Goal: Information Seeking & Learning: Learn about a topic

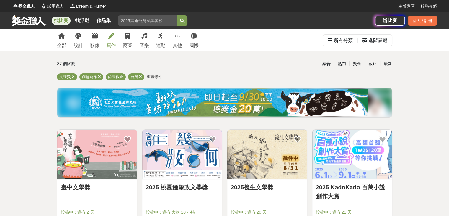
click at [178, 98] on img at bounding box center [224, 102] width 286 height 27
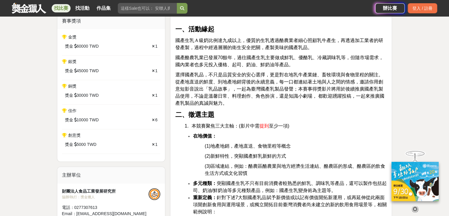
scroll to position [236, 0]
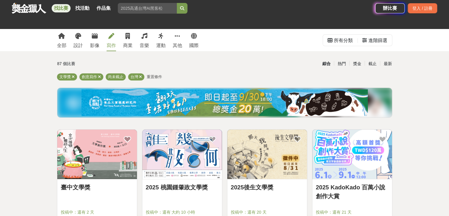
scroll to position [89, 0]
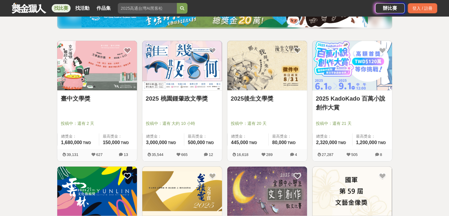
click at [189, 98] on link "2025 桃園鍾肇政文學獎" at bounding box center [182, 98] width 73 height 9
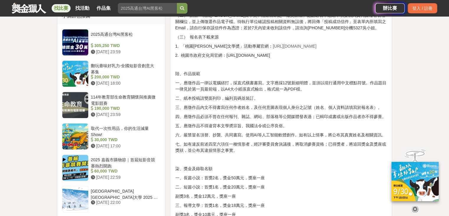
scroll to position [384, 0]
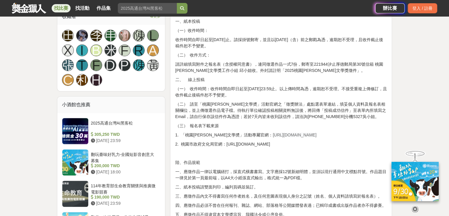
drag, startPoint x: 249, startPoint y: 134, endPoint x: 315, endPoint y: 135, distance: 66.1
click at [315, 135] on p "1. 「桃園[PERSON_NAME]文學奬」活動專屬官網： [URL][DOMAIN_NAME]" at bounding box center [281, 135] width 212 height 6
copy span "[URL][DOMAIN_NAME]"
